Goal: Ask a question: Seek information or help from site administrators or community

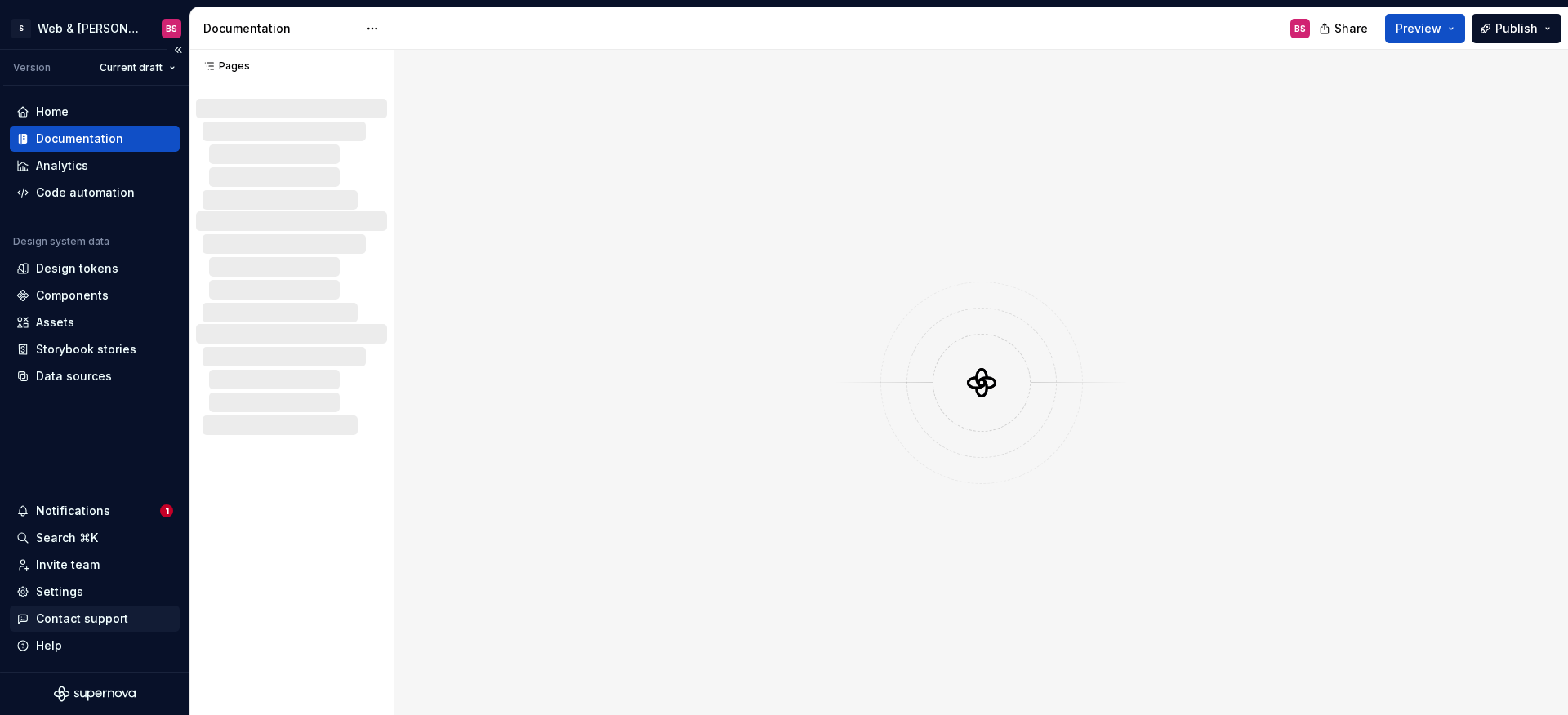
click at [56, 615] on div "Contact support" at bounding box center [81, 619] width 92 height 16
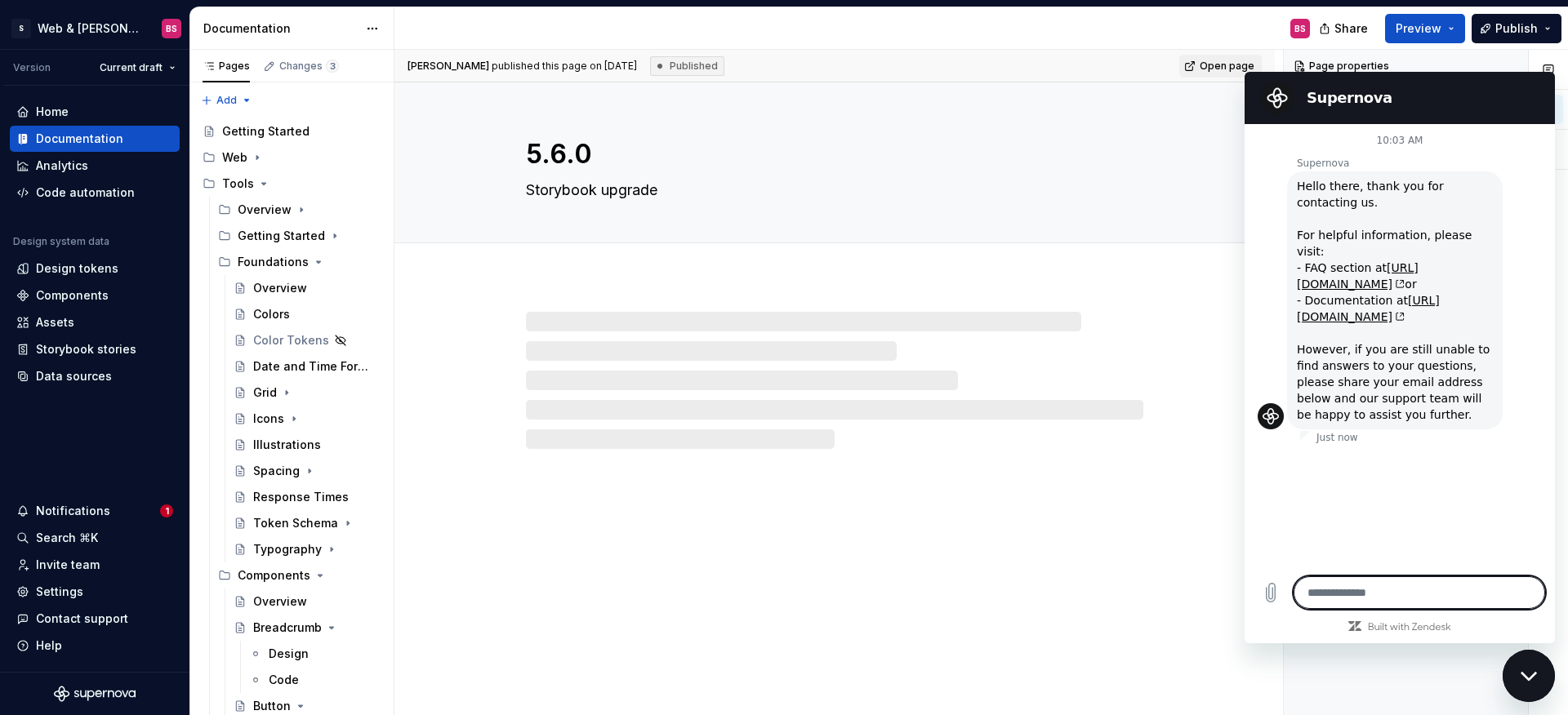
type textarea "*"
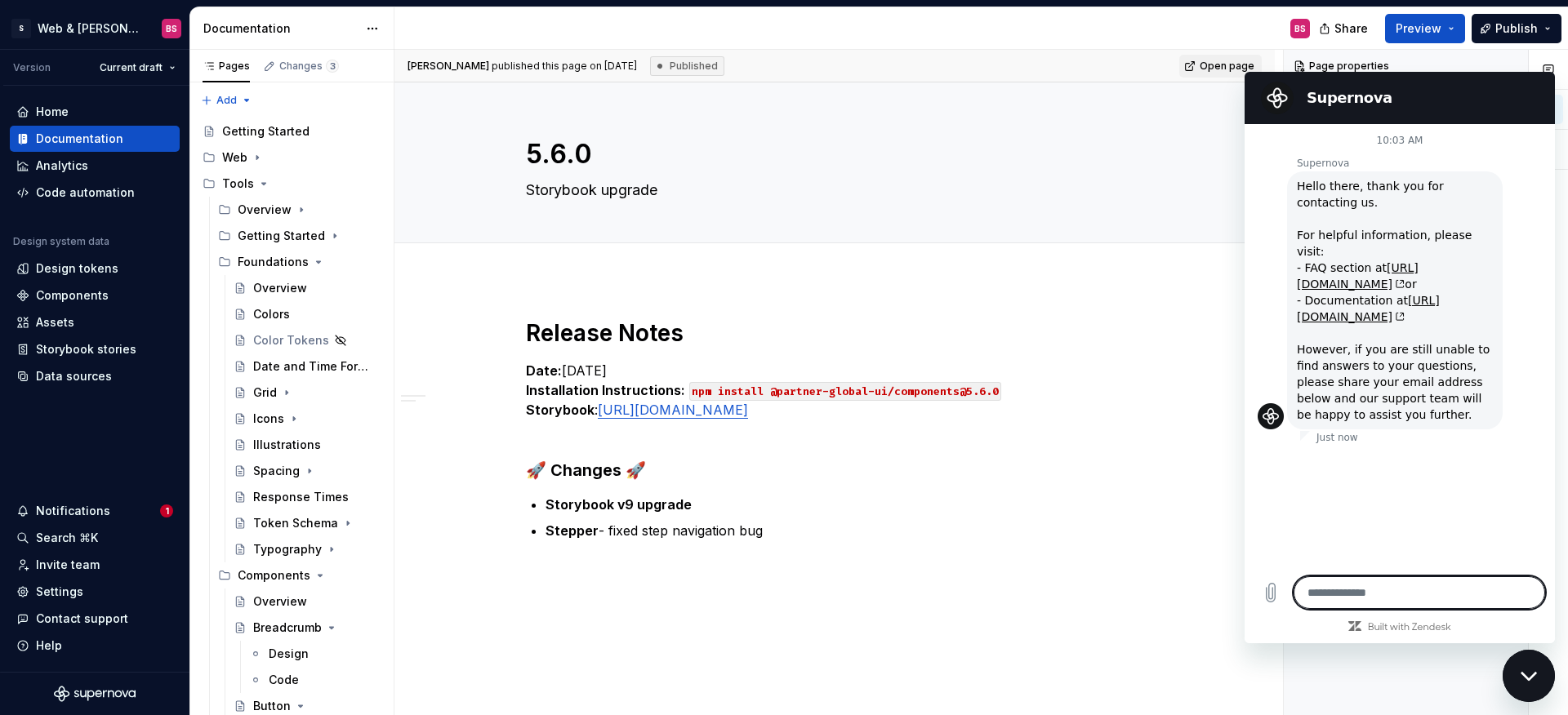
type textarea "*"
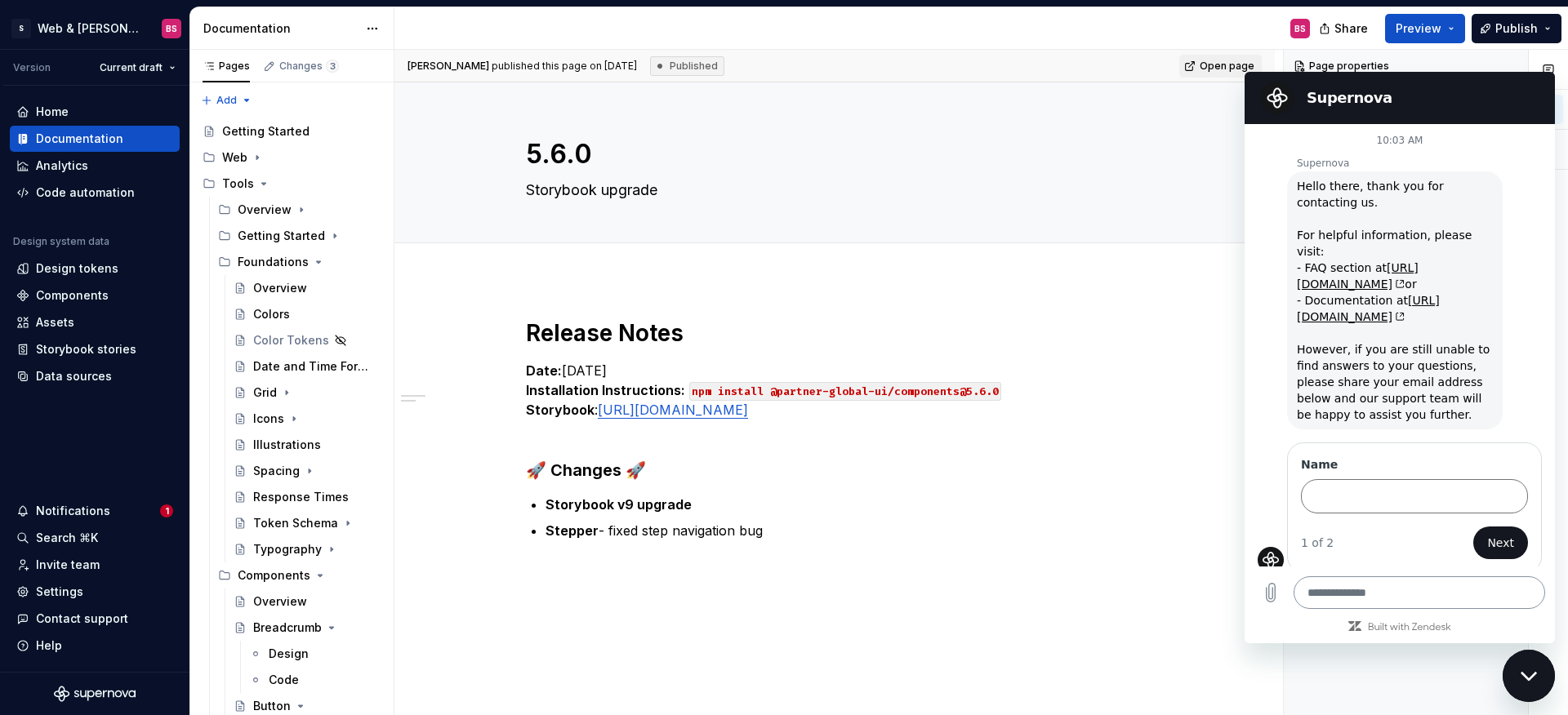
type textarea "*"
click at [1532, 676] on icon "Close messaging window" at bounding box center [1528, 676] width 16 height 9
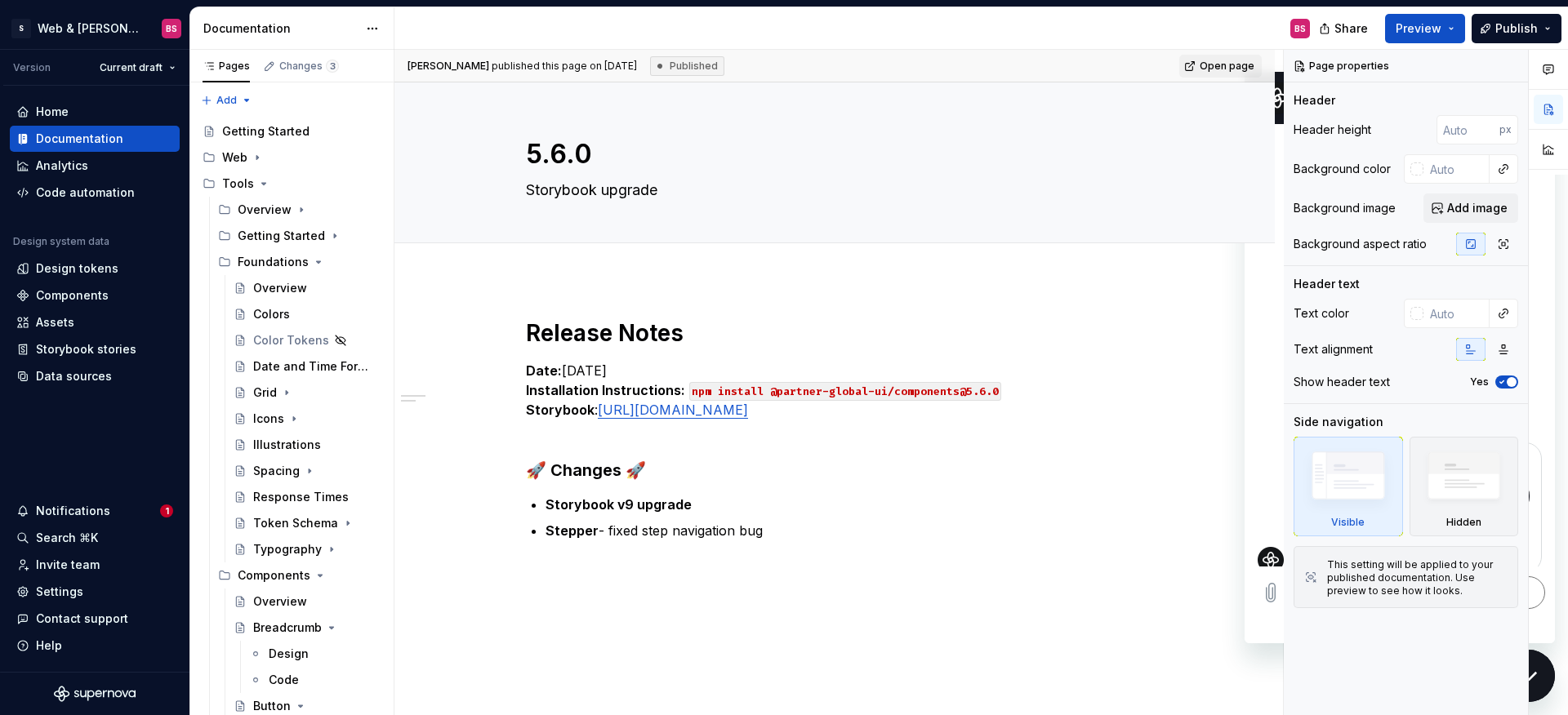
type textarea "*"
click at [254, 154] on icon "Page tree" at bounding box center [257, 157] width 13 height 13
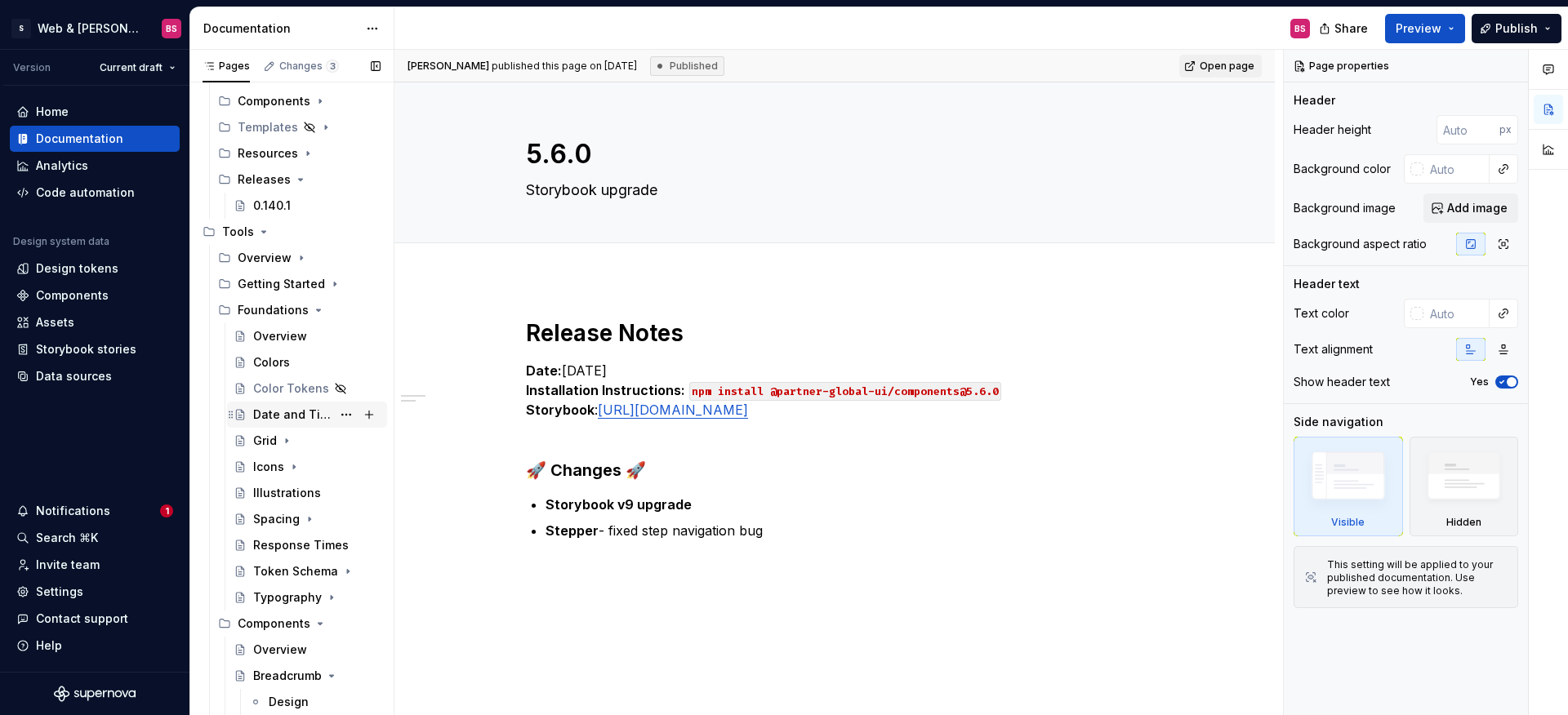
scroll to position [4, 0]
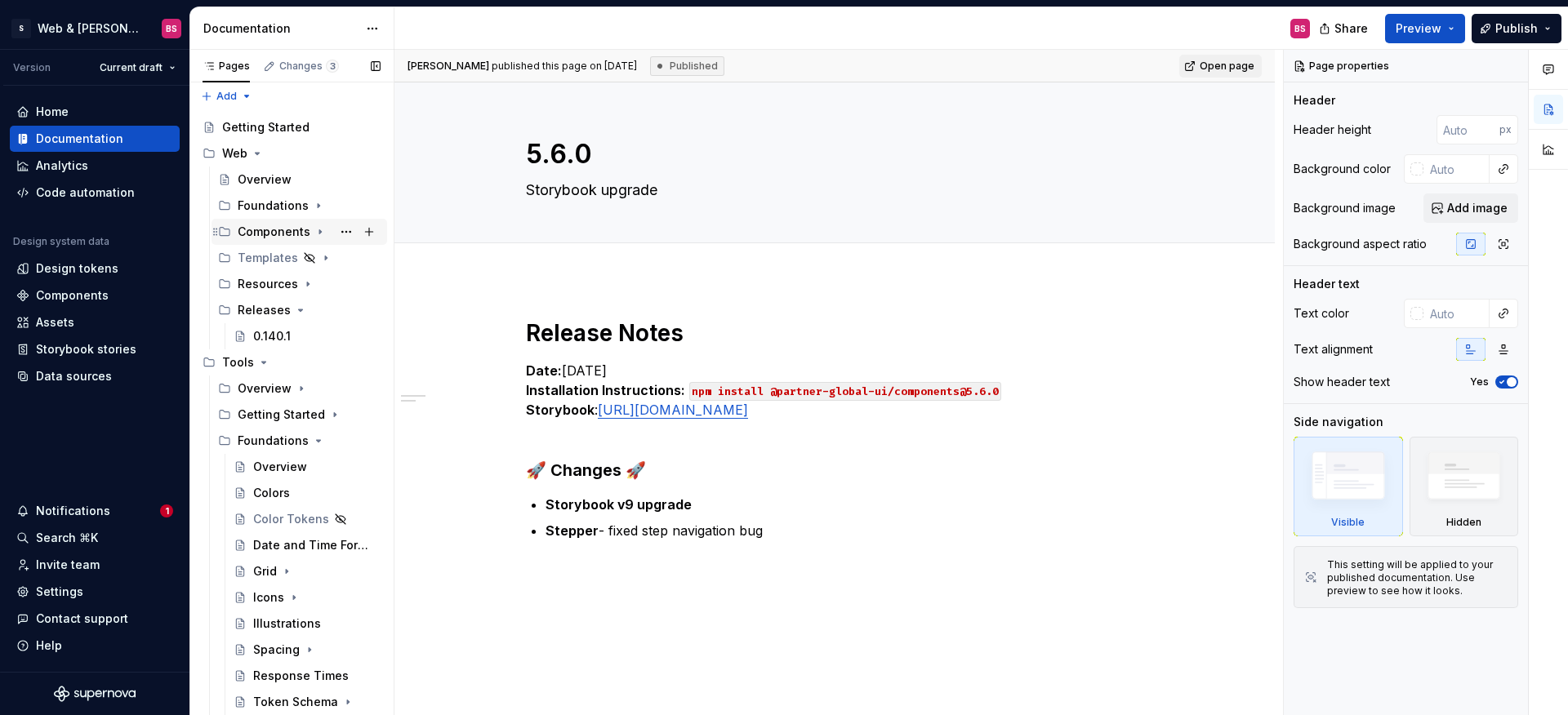
click at [321, 228] on icon "Page tree" at bounding box center [320, 231] width 13 height 13
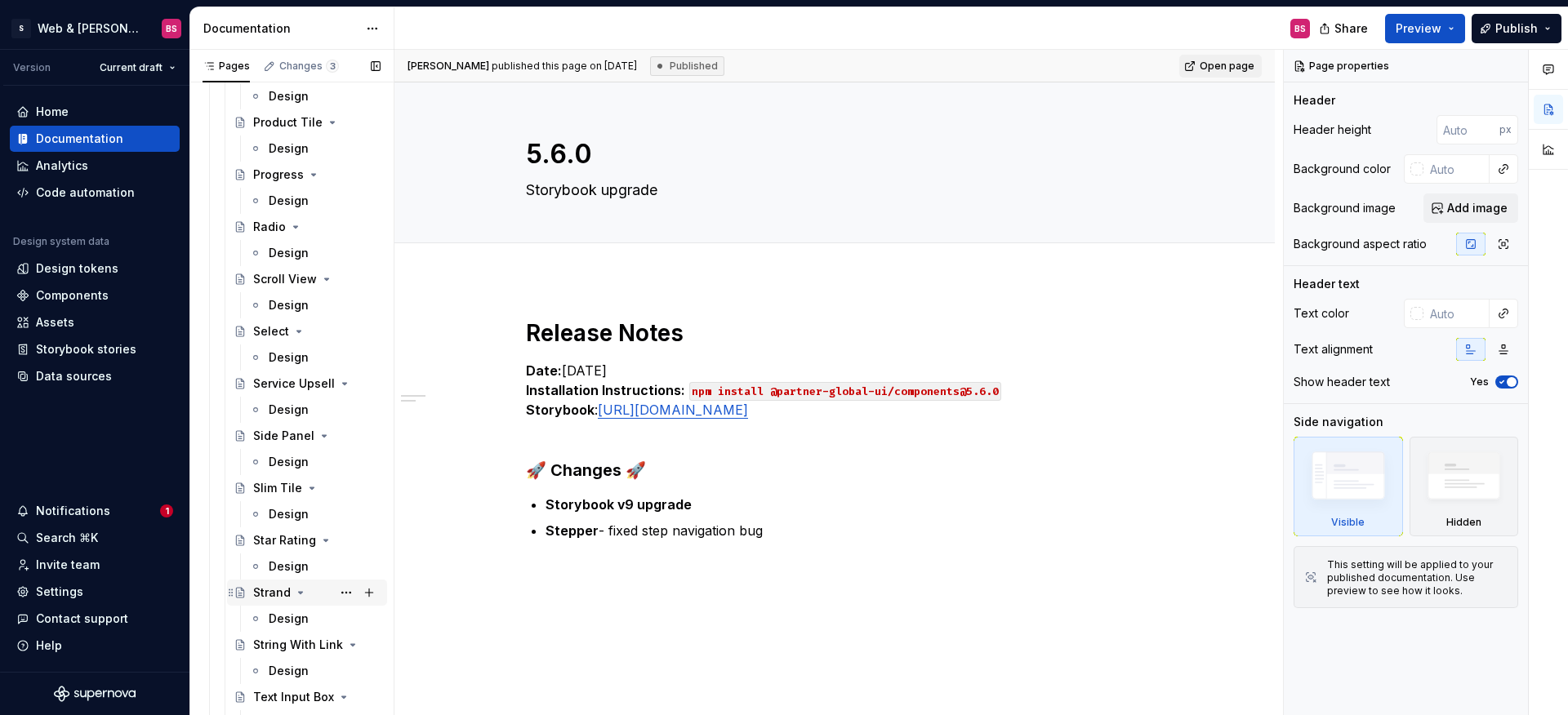
scroll to position [1827, 0]
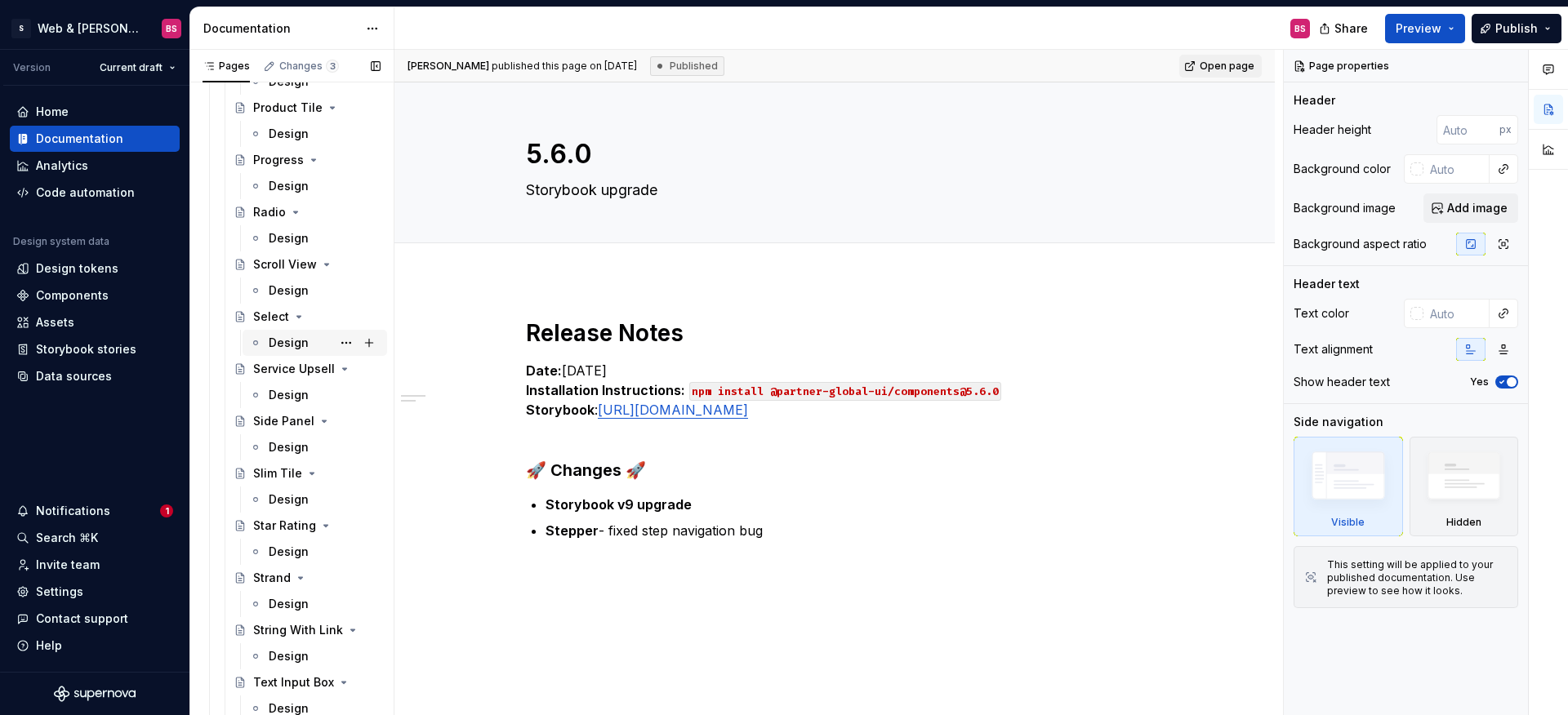
click at [282, 341] on div "Design" at bounding box center [289, 342] width 40 height 16
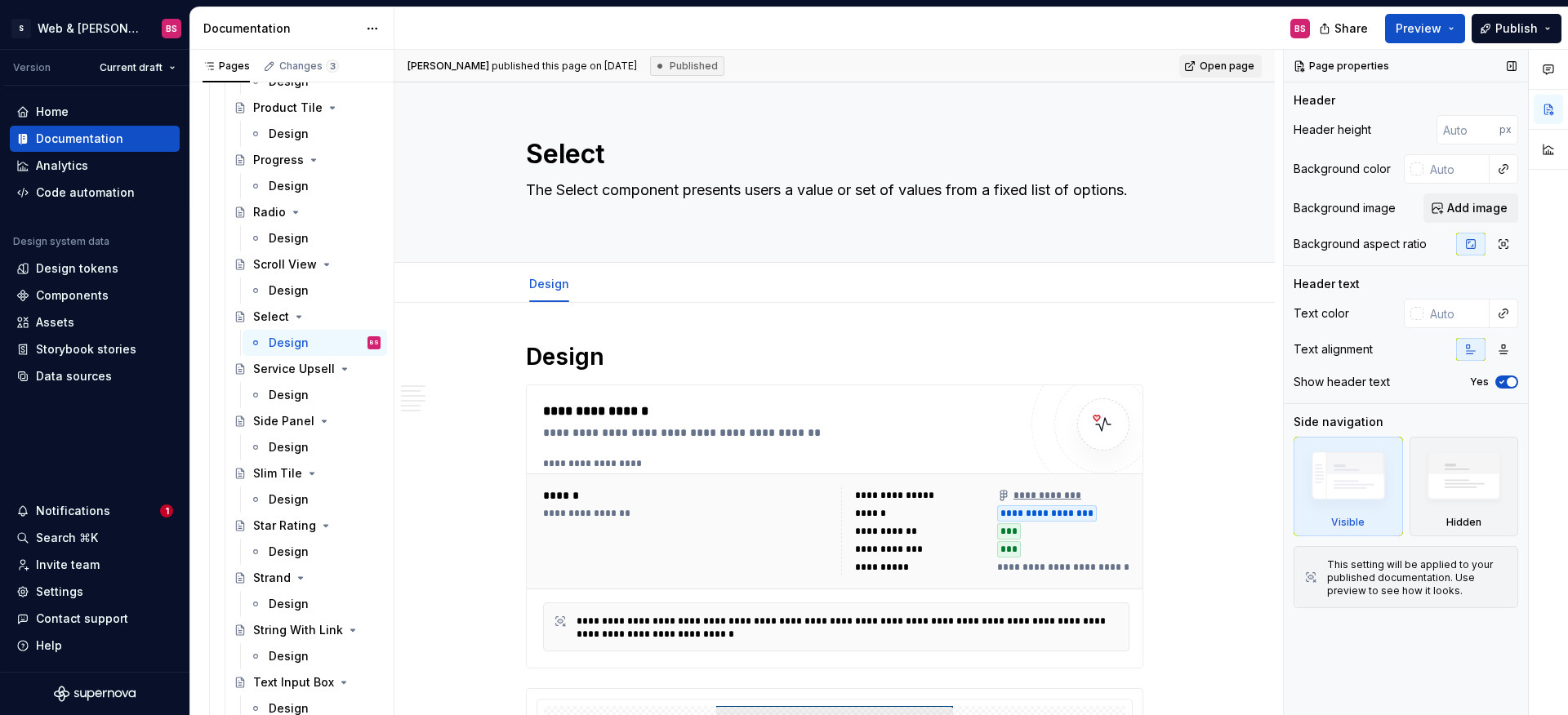
type textarea "*"
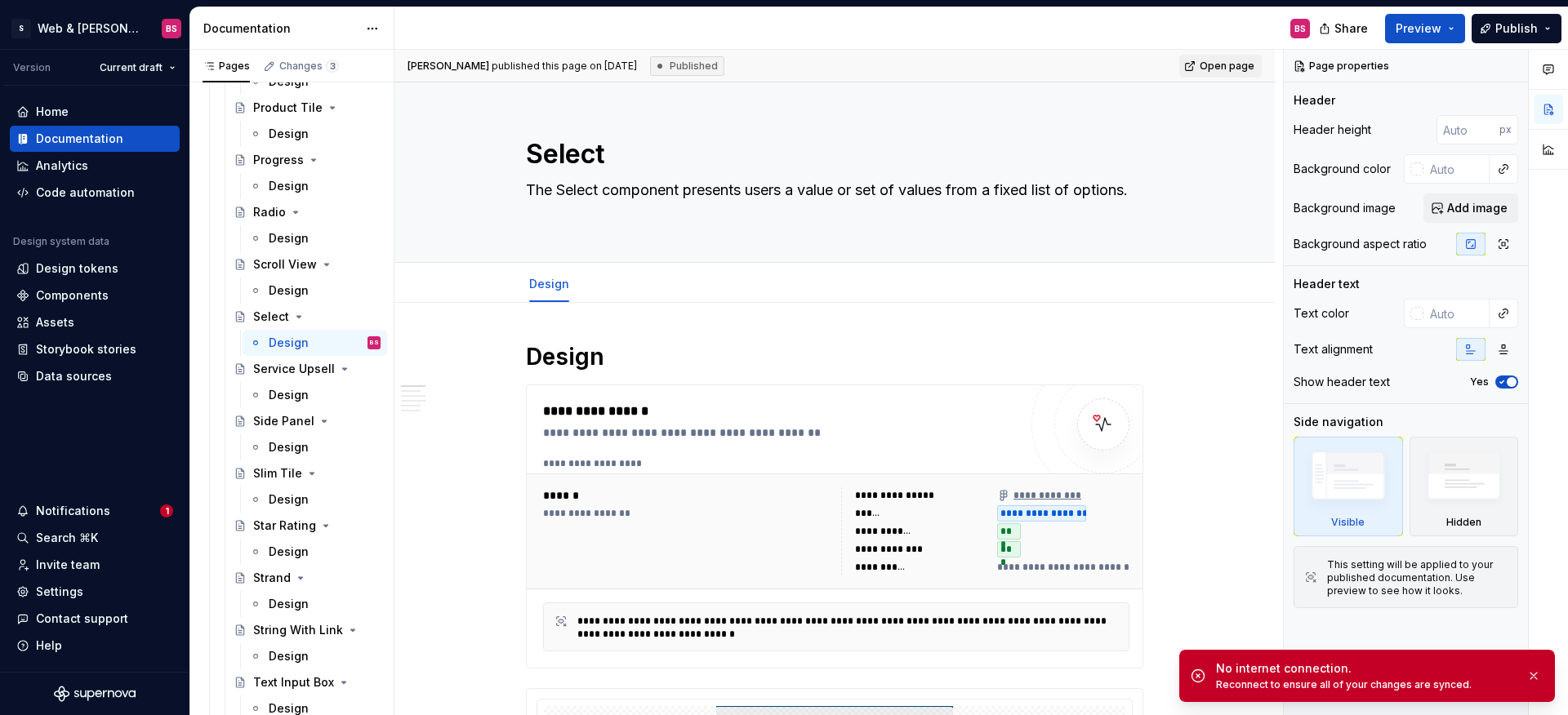
type textarea "*"
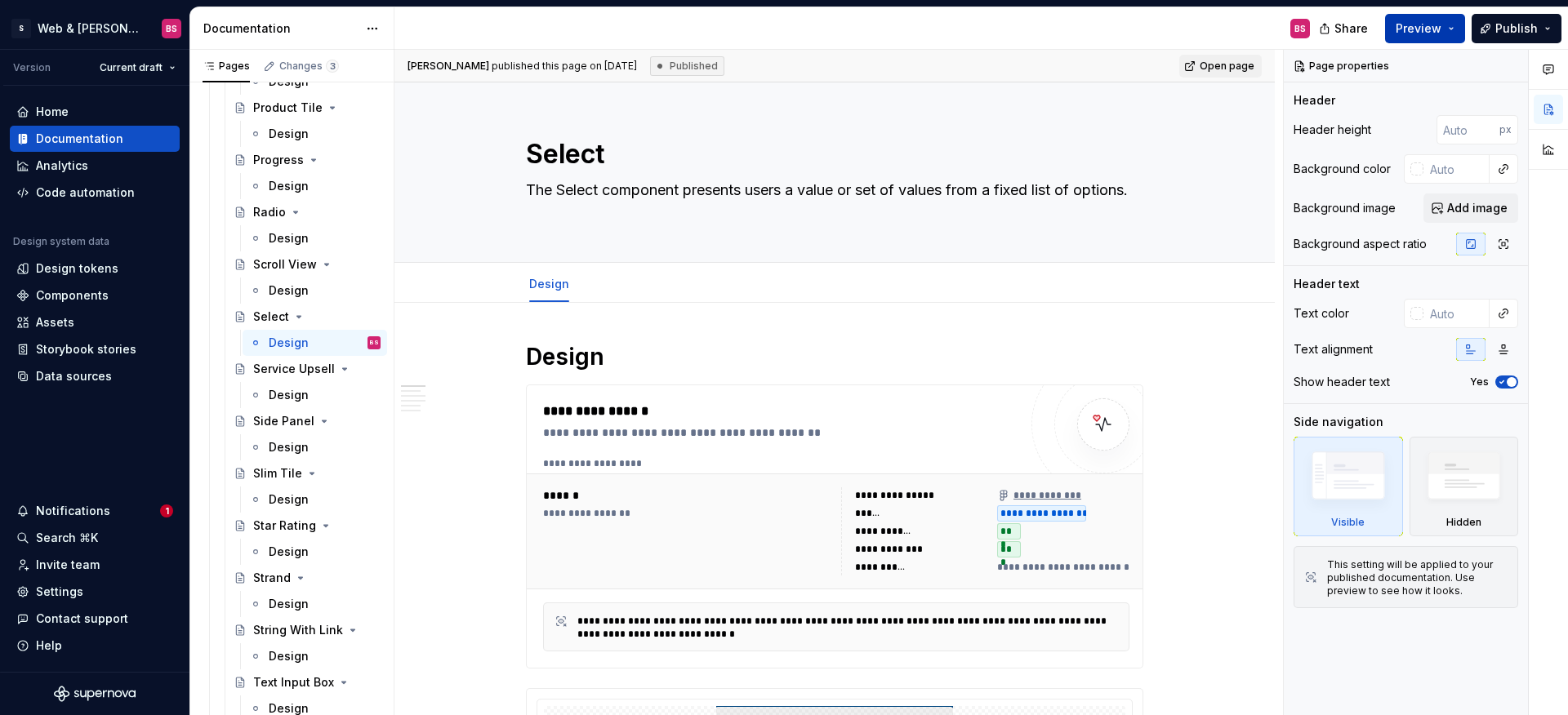
type textarea "*"
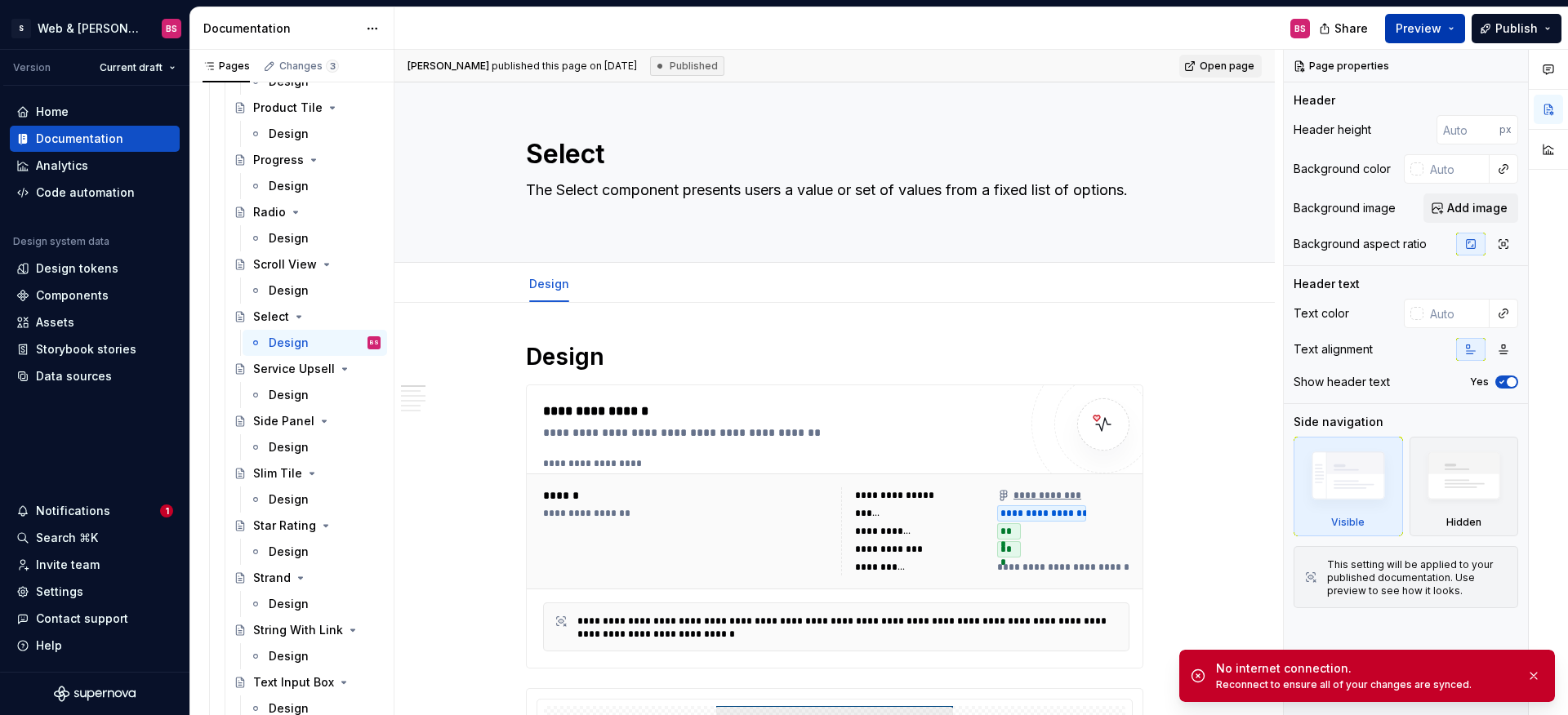
type textarea "*"
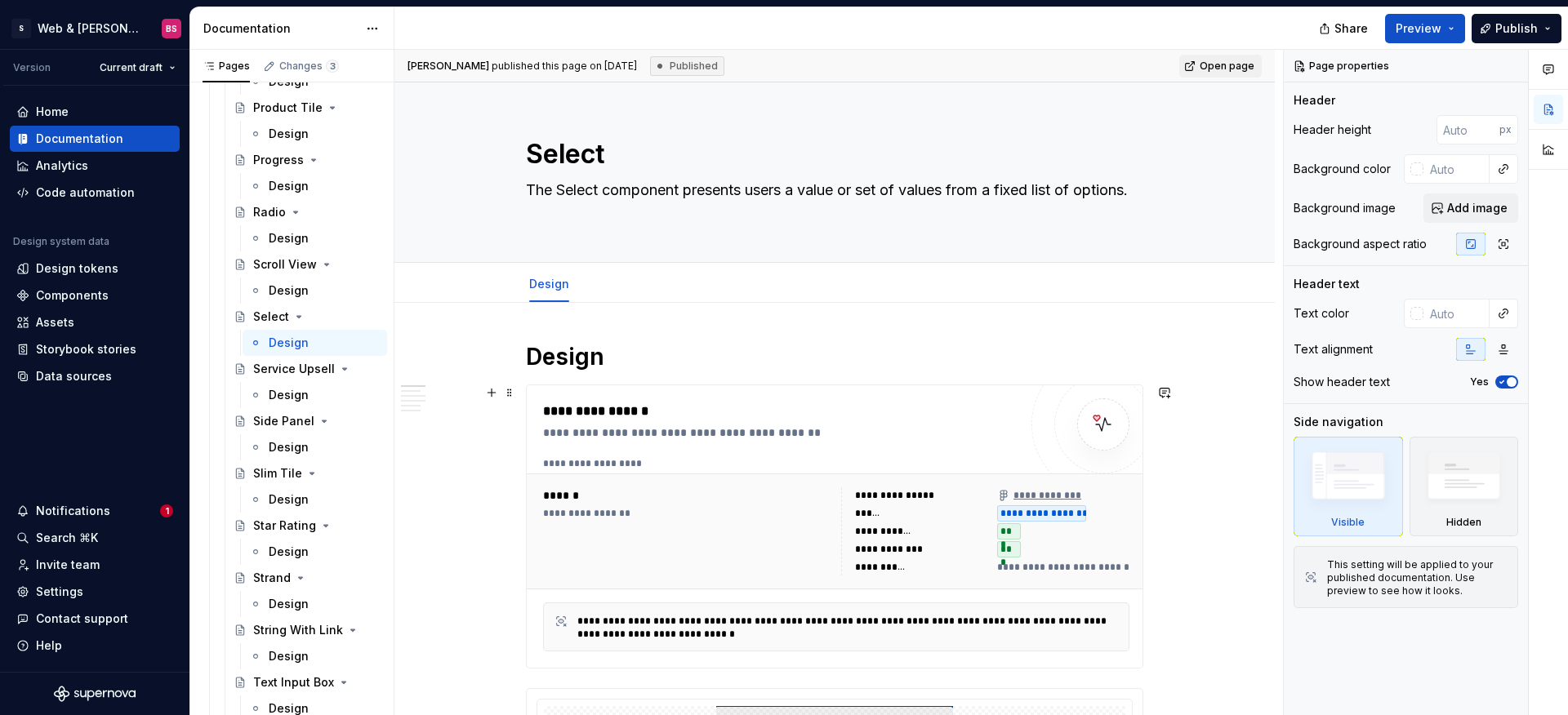
type textarea "*"
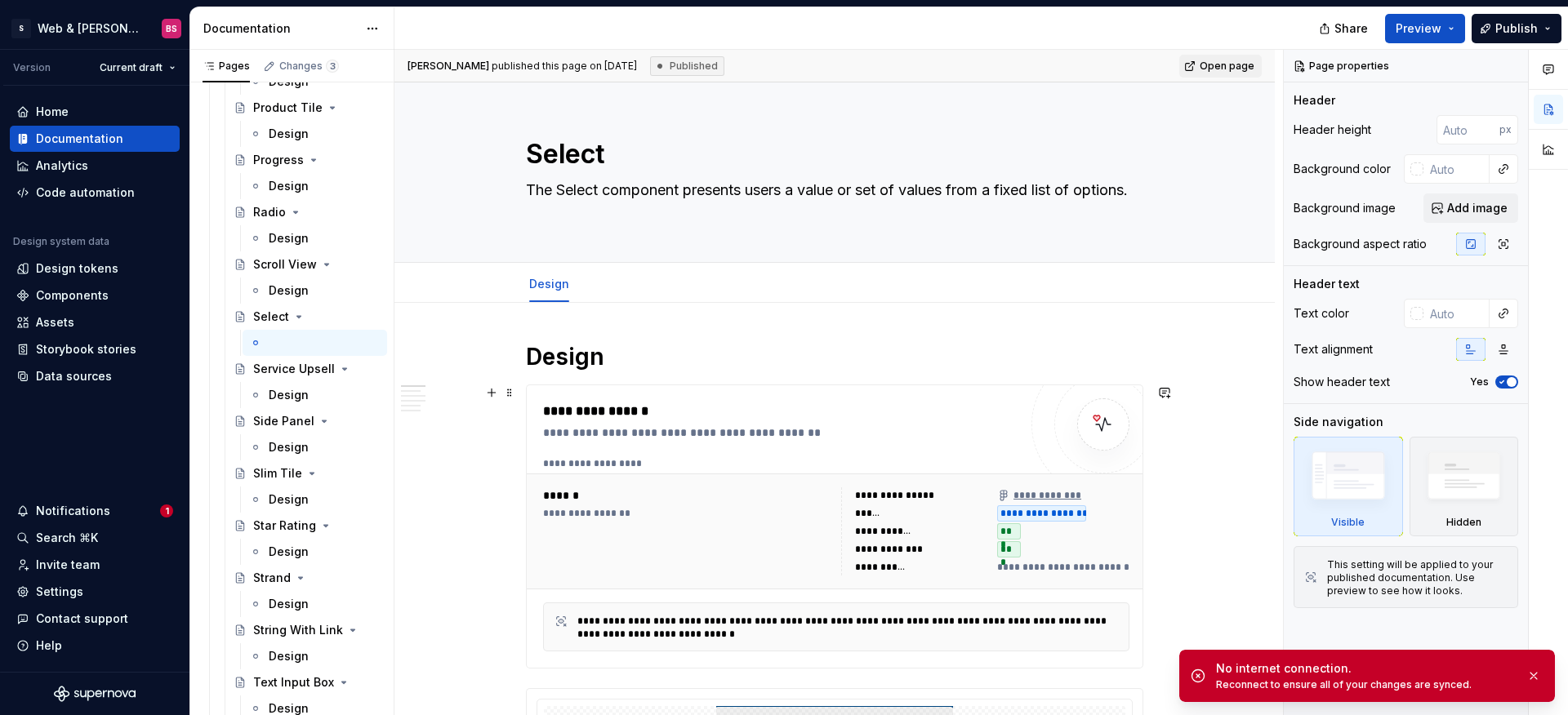
type textarea "*"
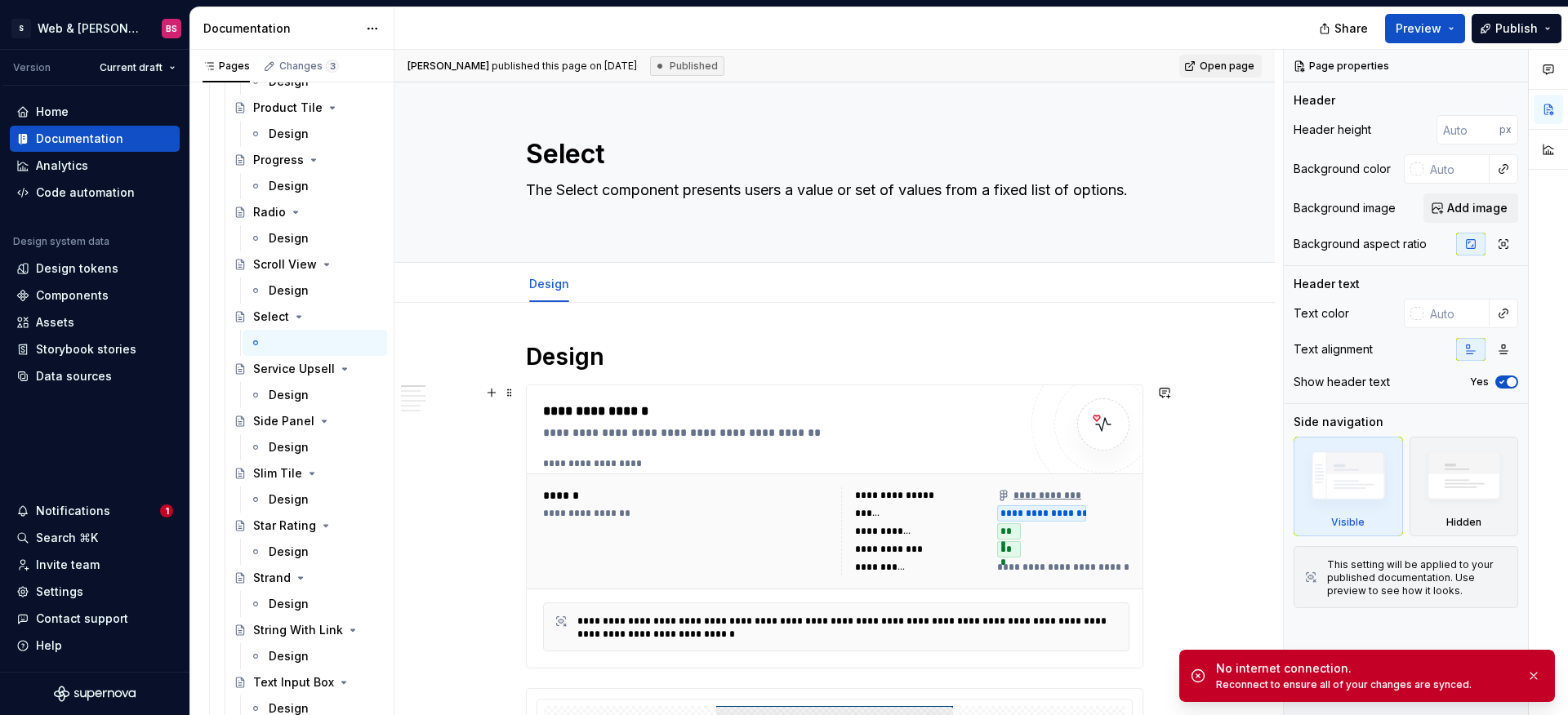
type textarea "*"
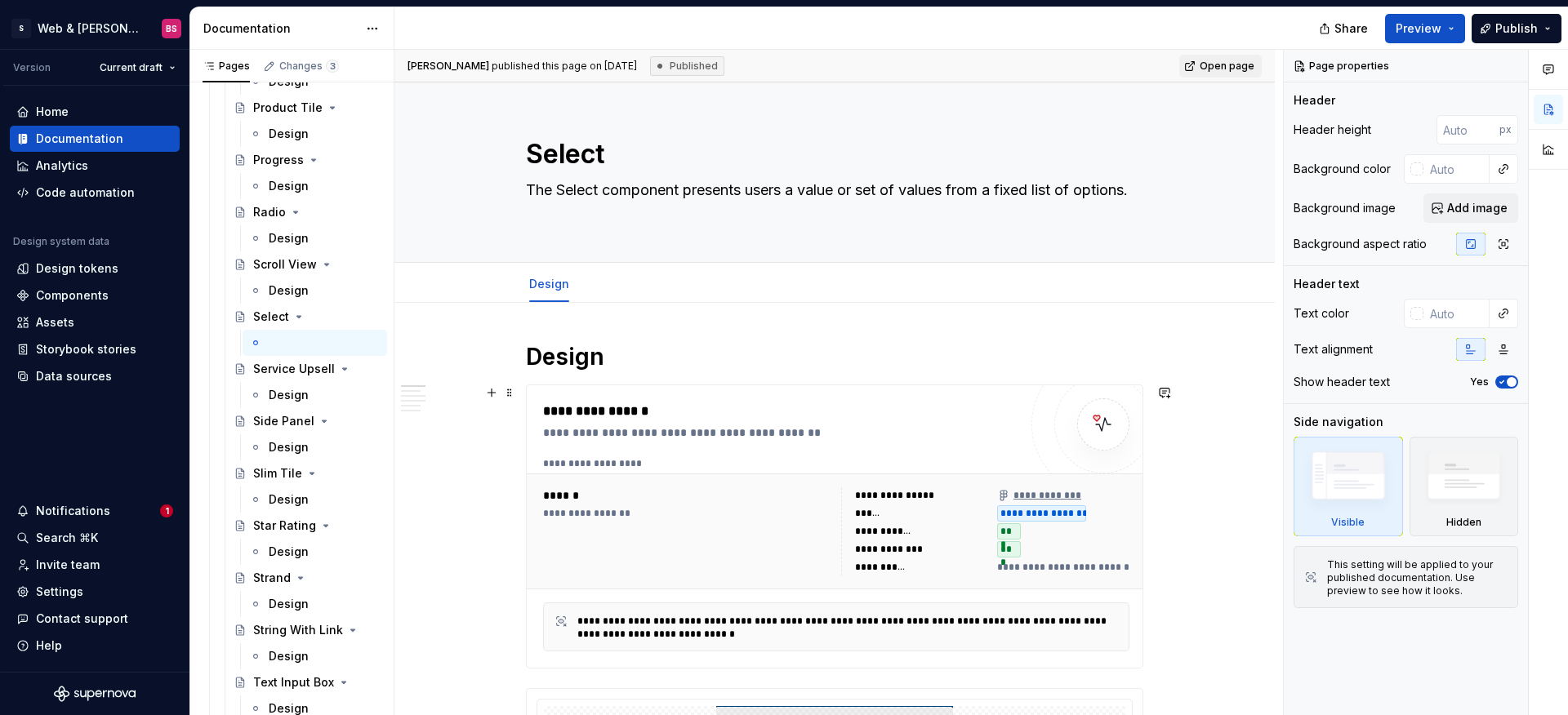
type textarea "*"
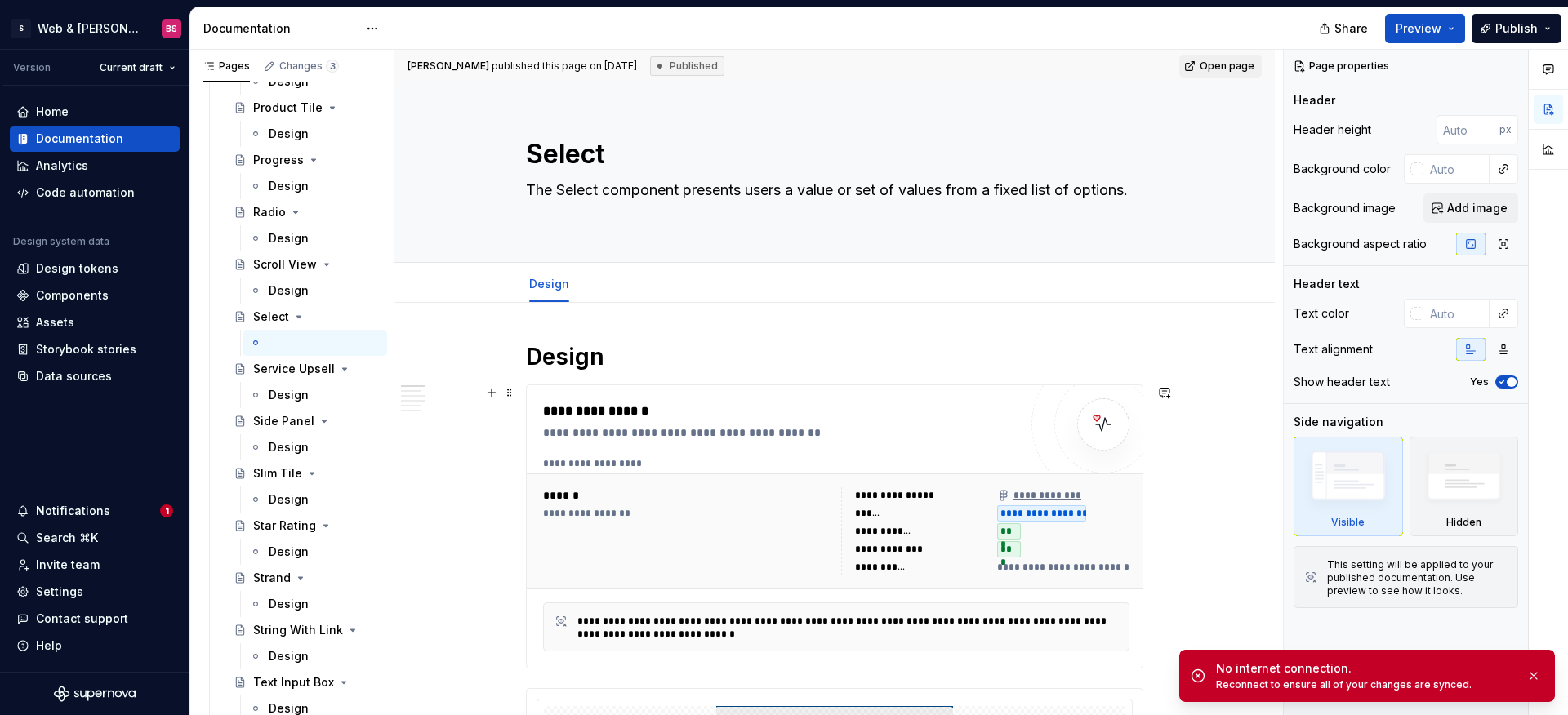
type textarea "*"
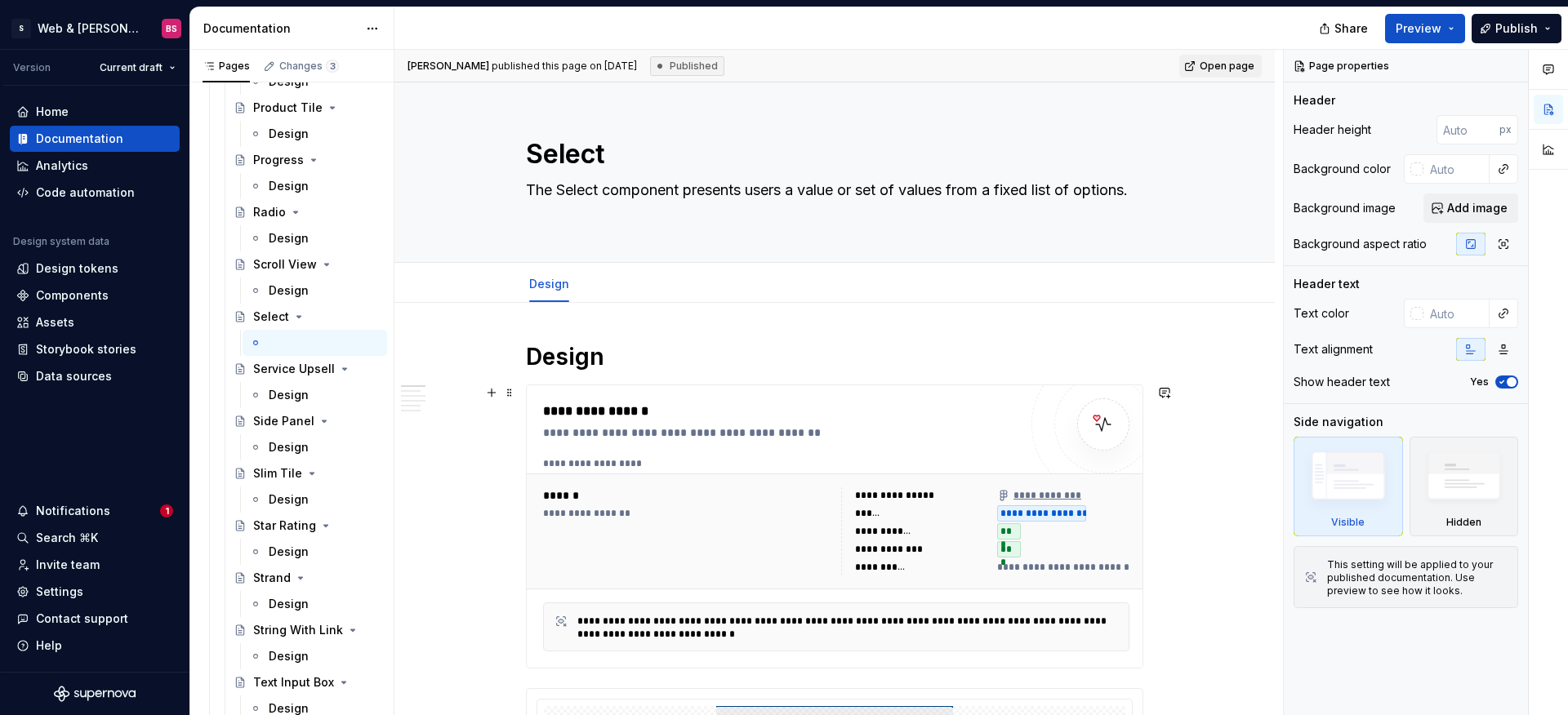
type textarea "*"
